Goal: Task Accomplishment & Management: Use online tool/utility

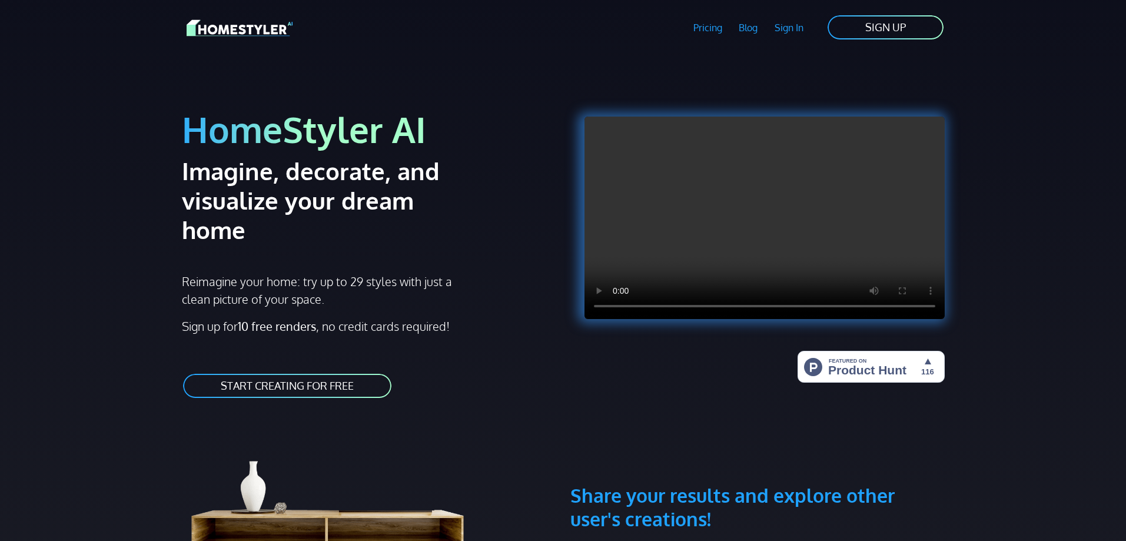
click at [847, 29] on link "SIGN UP" at bounding box center [885, 27] width 118 height 26
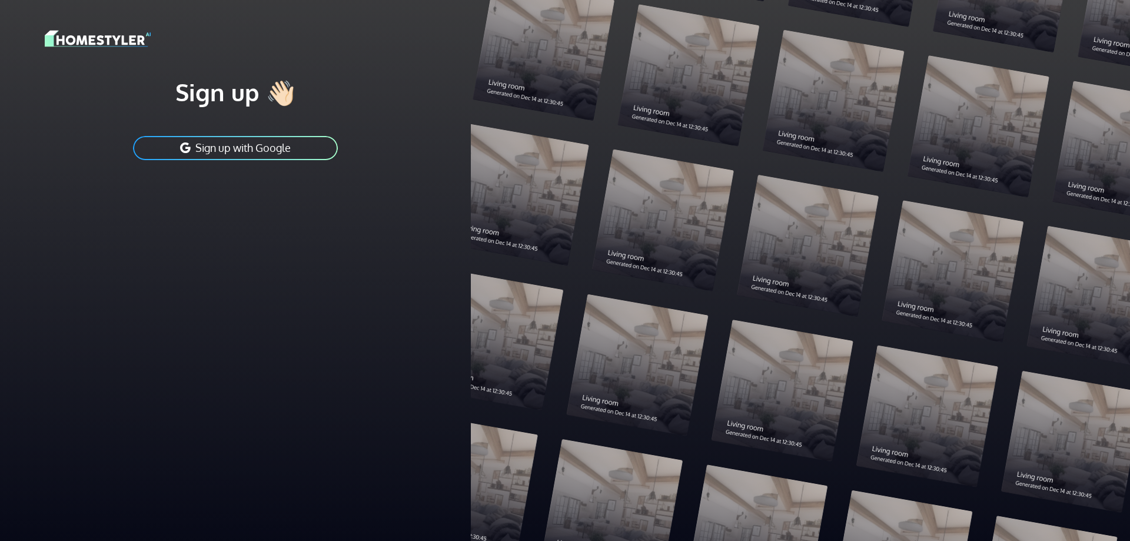
click at [250, 149] on button "Sign up with Google" at bounding box center [235, 148] width 207 height 26
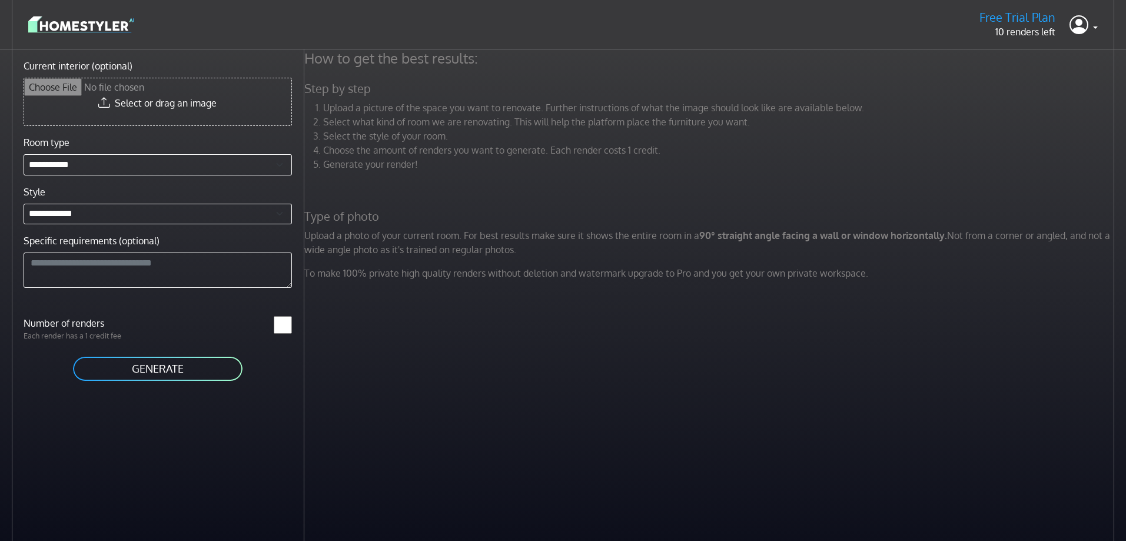
click at [175, 377] on button "GENERATE" at bounding box center [158, 368] width 172 height 26
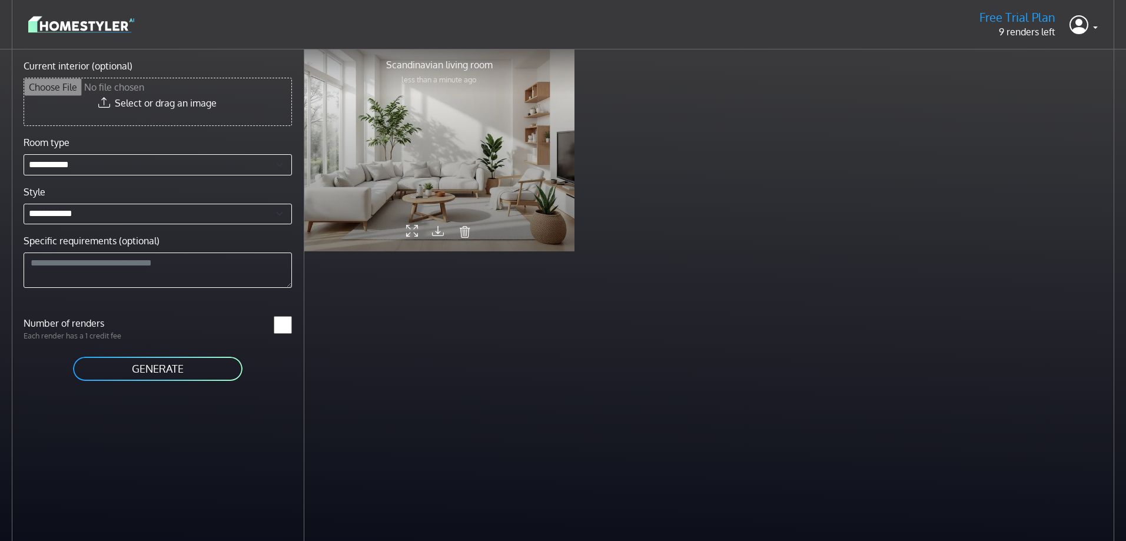
click at [516, 171] on div at bounding box center [439, 149] width 270 height 203
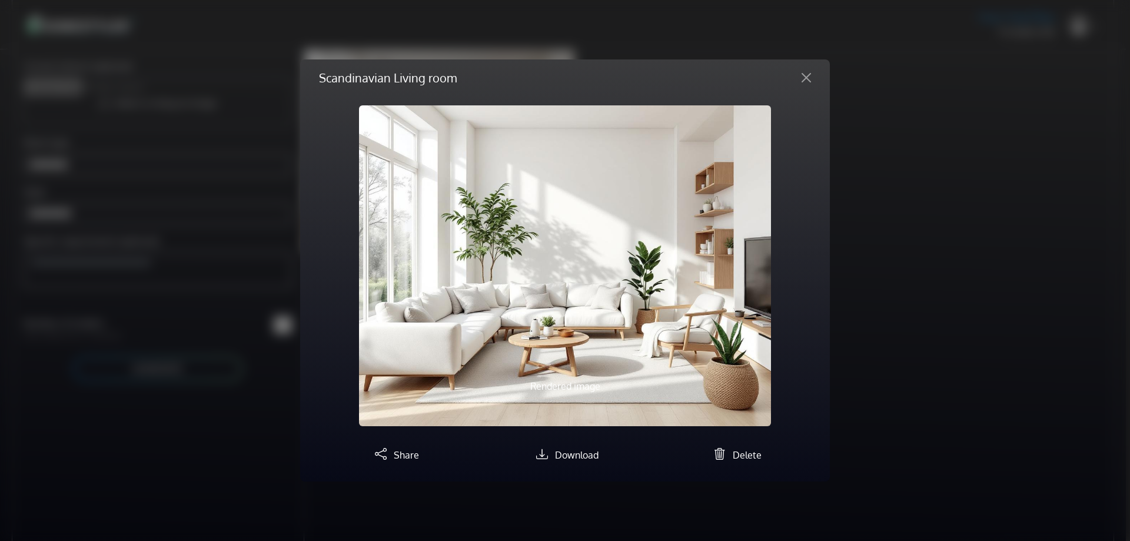
click at [932, 399] on div "Scandinavian Living room Rendered image Description Previous Next Share Downloa…" at bounding box center [565, 270] width 1130 height 541
